Goal: Information Seeking & Learning: Find specific fact

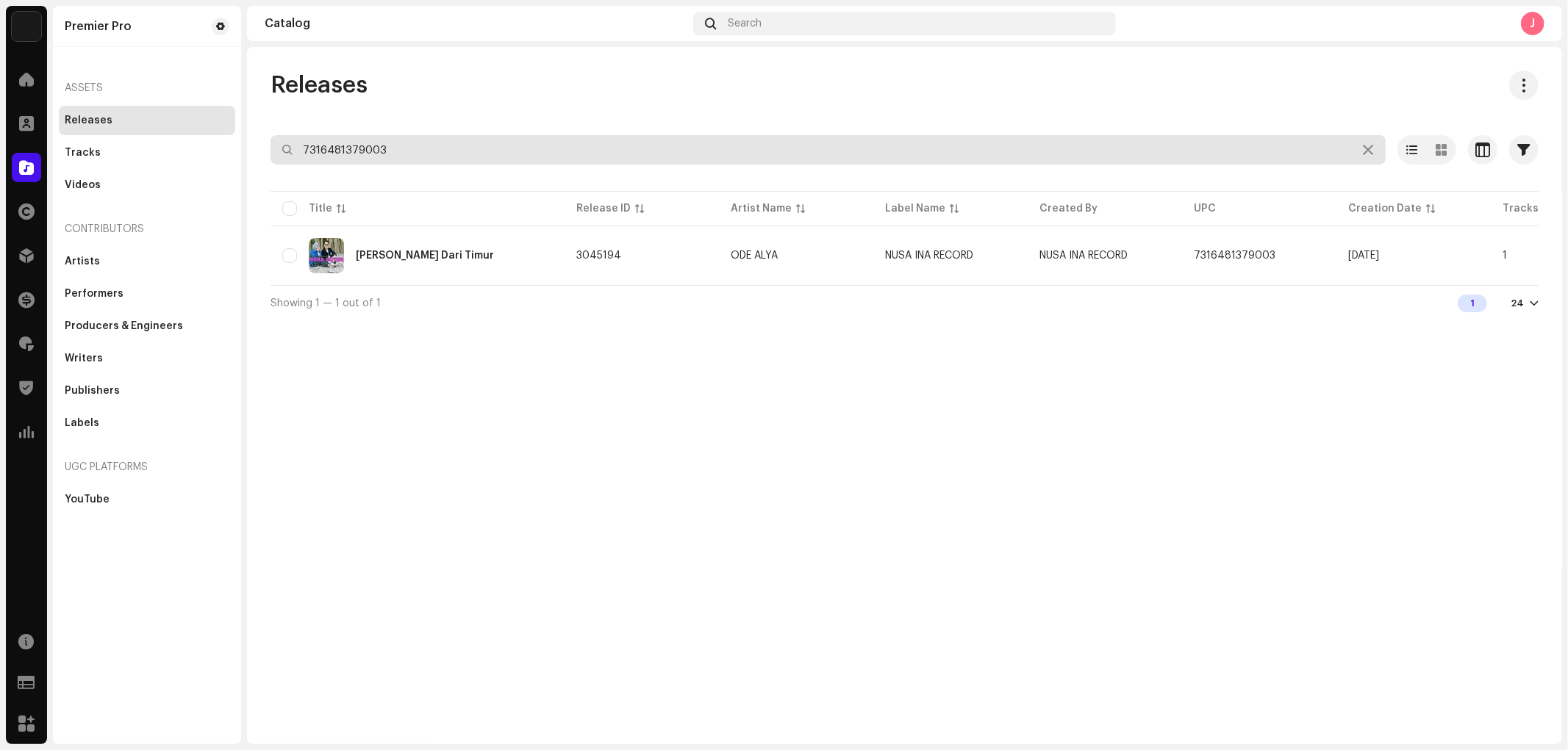
drag, startPoint x: 409, startPoint y: 154, endPoint x: 3, endPoint y: 198, distance: 408.4
click at [3, 198] on div "Premier Pro Home Clients Catalog Rights Distribution Finance Royalties Trust & …" at bounding box center [784, 375] width 1568 height 750
type input "tartipu au"
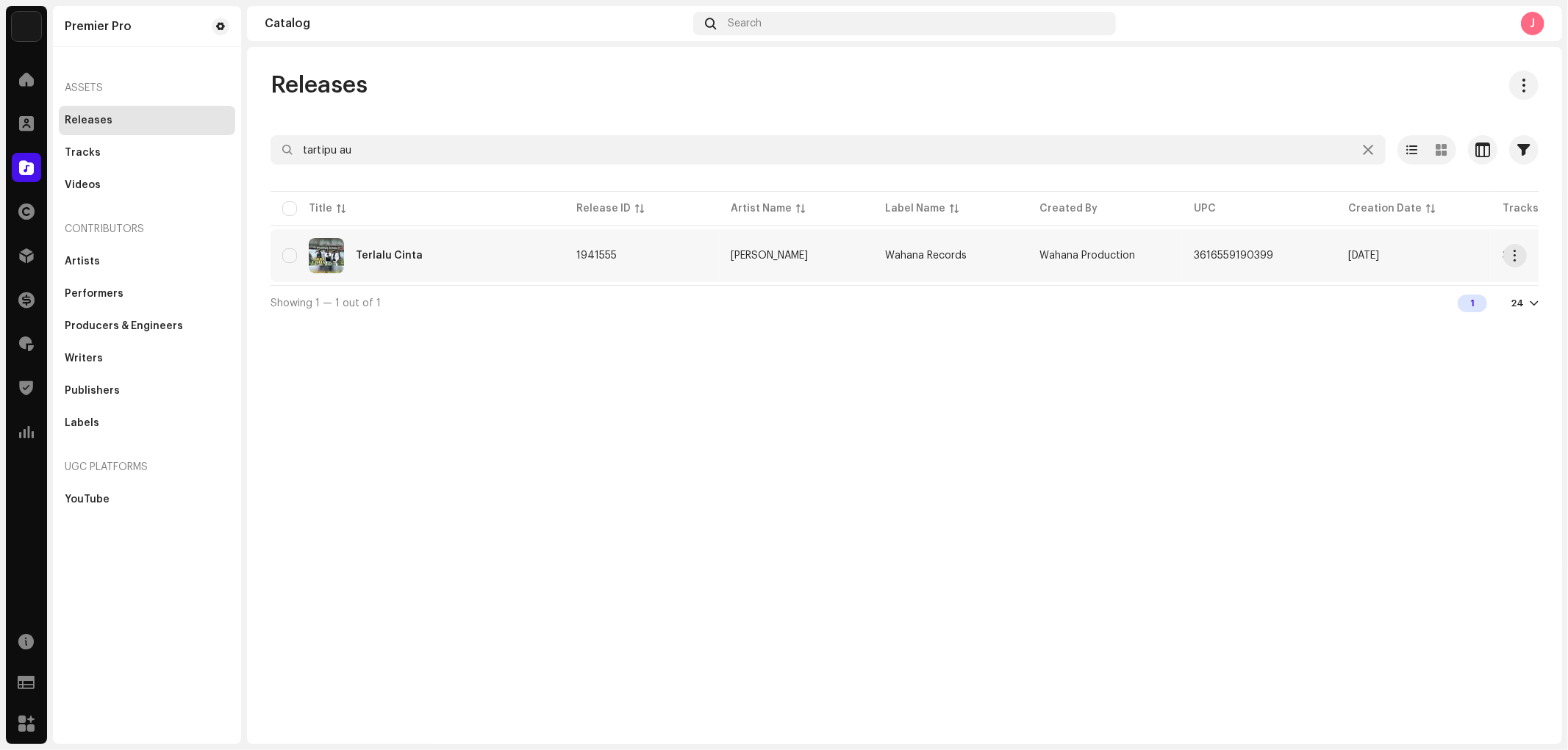
click at [429, 249] on div "Terlalu Cinta" at bounding box center [417, 256] width 271 height 36
